Goal: Navigation & Orientation: Go to known website

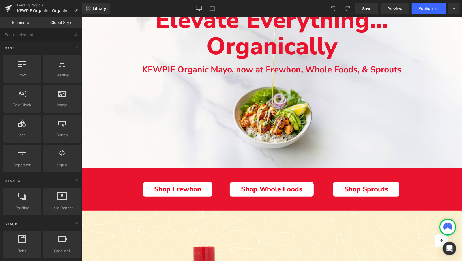
scroll to position [61, 0]
